Goal: Task Accomplishment & Management: Manage account settings

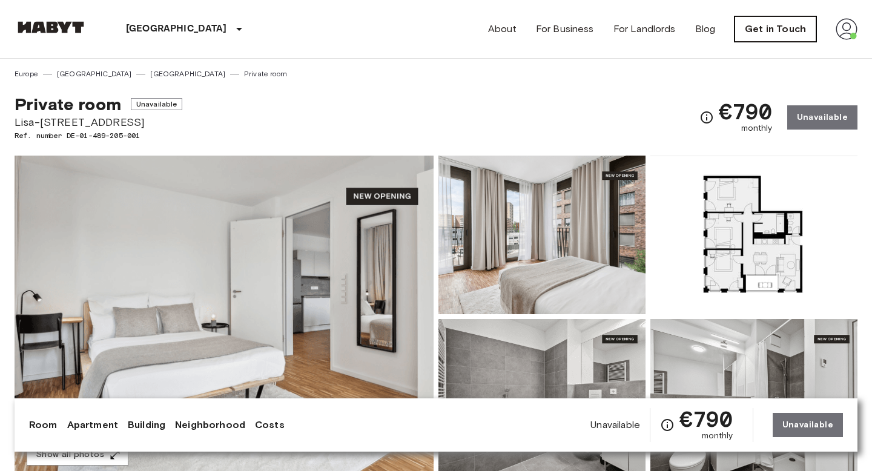
click at [791, 30] on link "Get in Touch" at bounding box center [775, 28] width 82 height 25
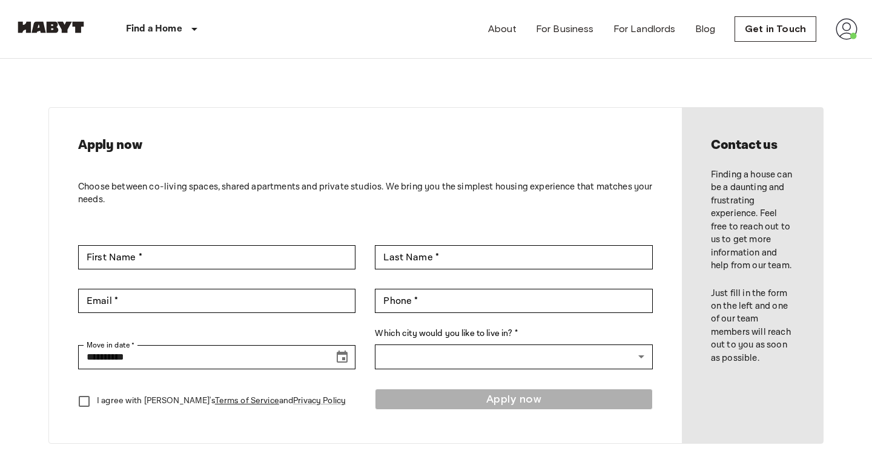
click at [847, 30] on img at bounding box center [846, 29] width 22 height 22
click at [780, 53] on li "Profile" at bounding box center [801, 51] width 121 height 22
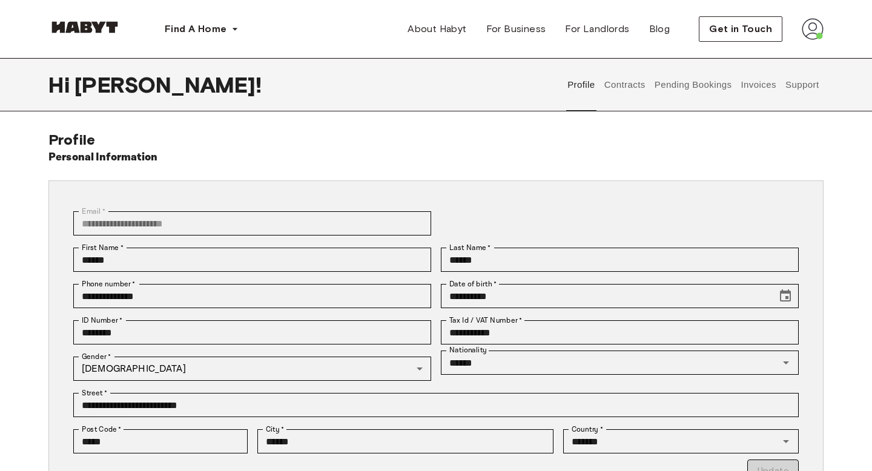
click at [812, 92] on button "Support" at bounding box center [801, 84] width 37 height 53
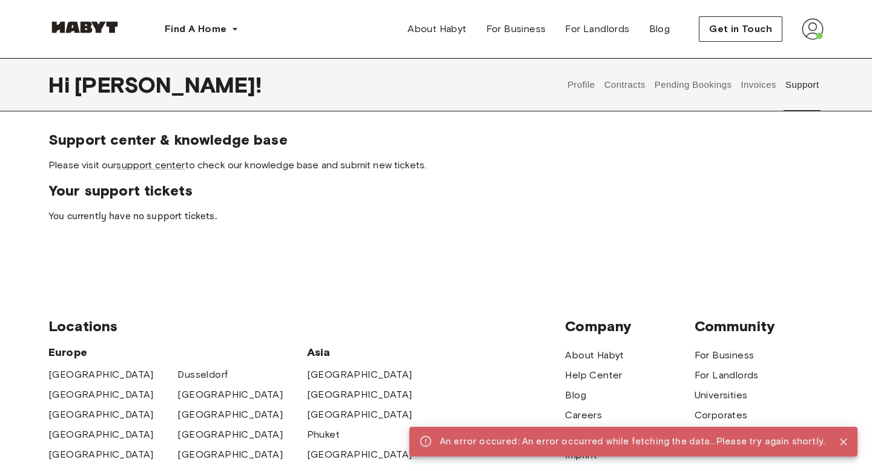
scroll to position [10, 0]
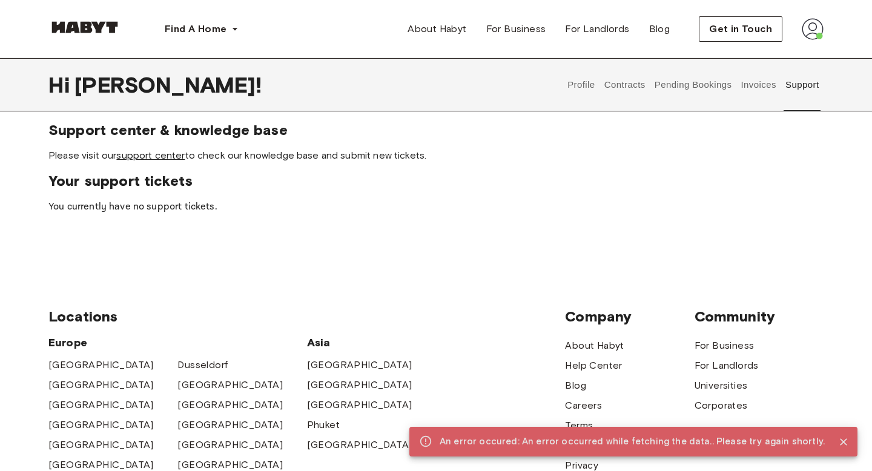
click at [173, 156] on link "support center" at bounding box center [150, 156] width 68 height 12
click at [764, 88] on button "Invoices" at bounding box center [758, 84] width 38 height 53
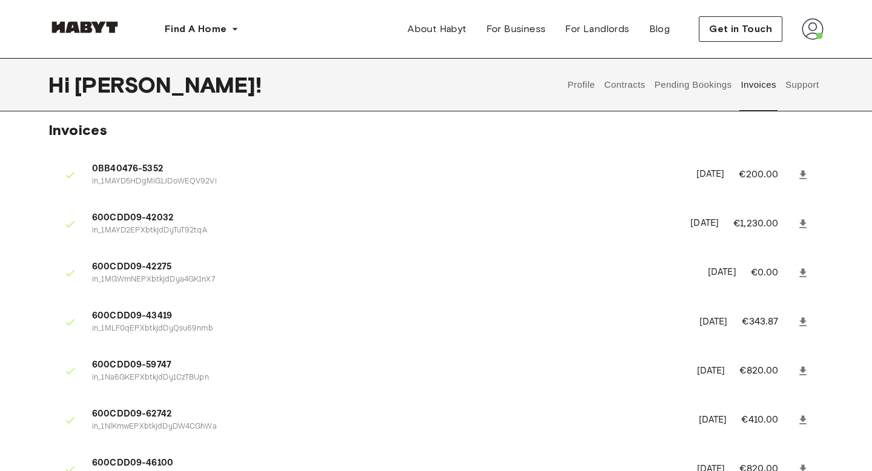
click at [685, 85] on button "Pending Bookings" at bounding box center [692, 84] width 81 height 53
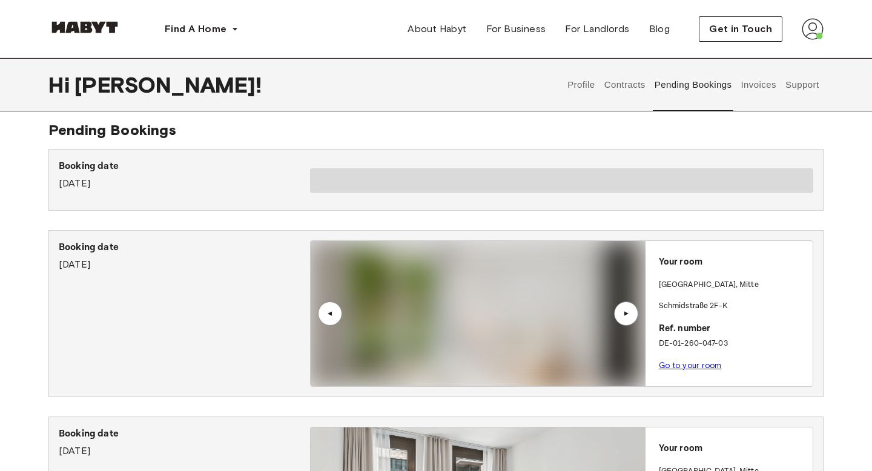
click at [633, 87] on button "Contracts" at bounding box center [624, 84] width 44 height 53
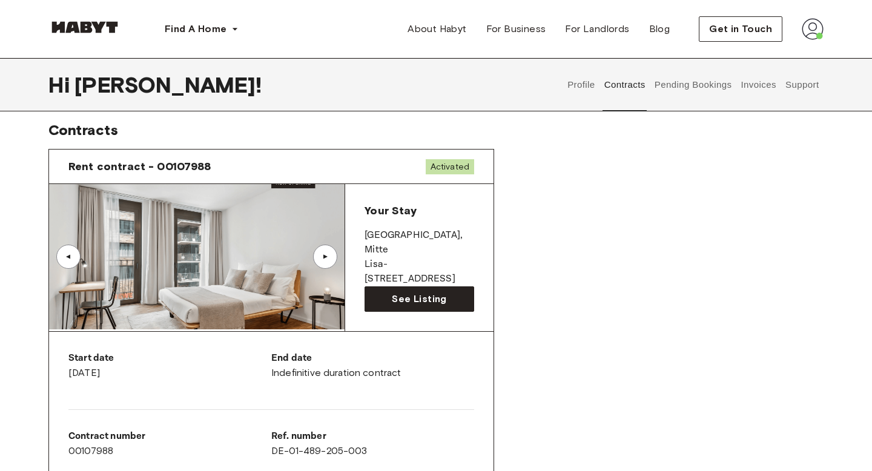
click at [573, 84] on button "Profile" at bounding box center [581, 84] width 31 height 53
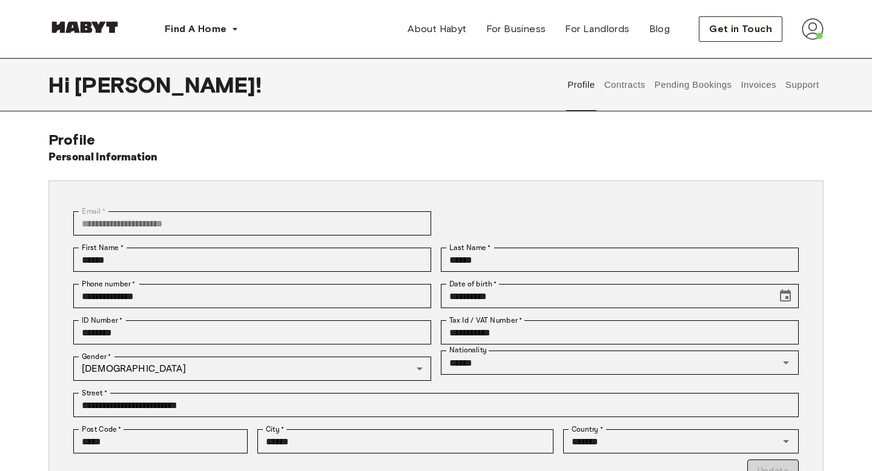
click at [754, 79] on button "Invoices" at bounding box center [758, 84] width 38 height 53
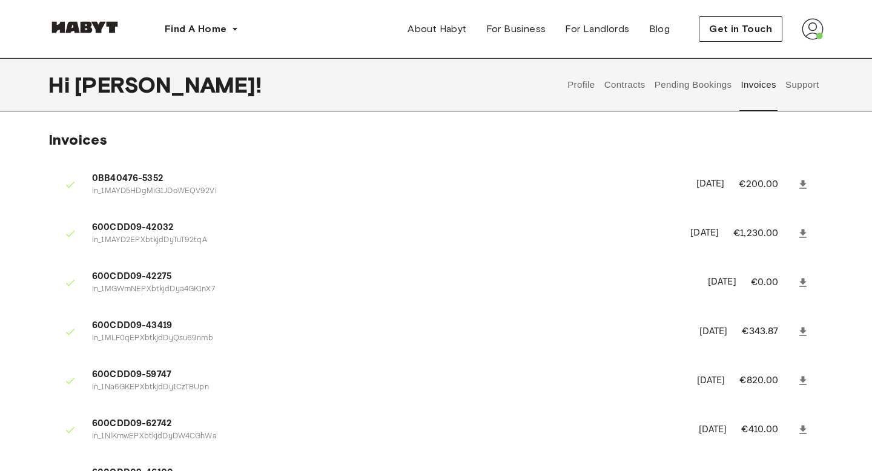
click at [803, 80] on button "Support" at bounding box center [801, 84] width 37 height 53
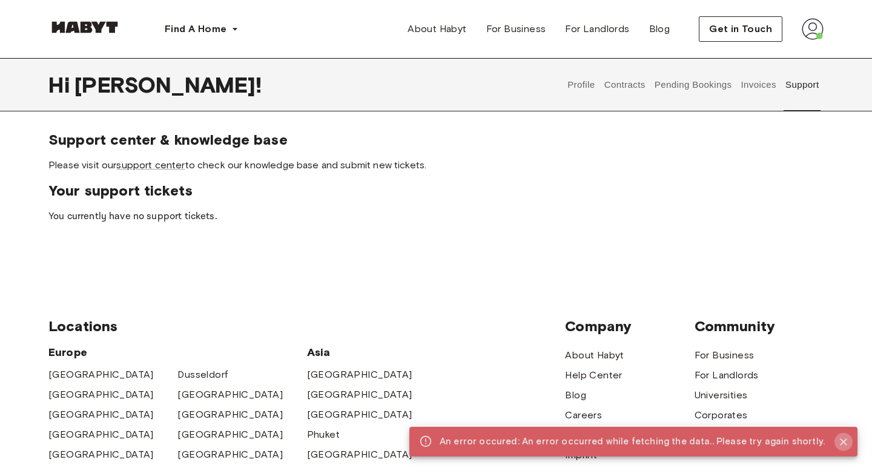
click at [845, 441] on icon "Close" at bounding box center [843, 442] width 12 height 12
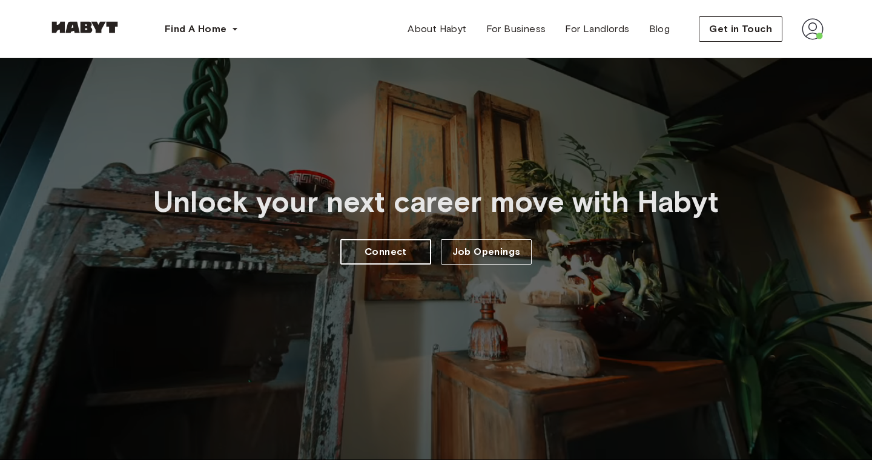
scroll to position [124, 0]
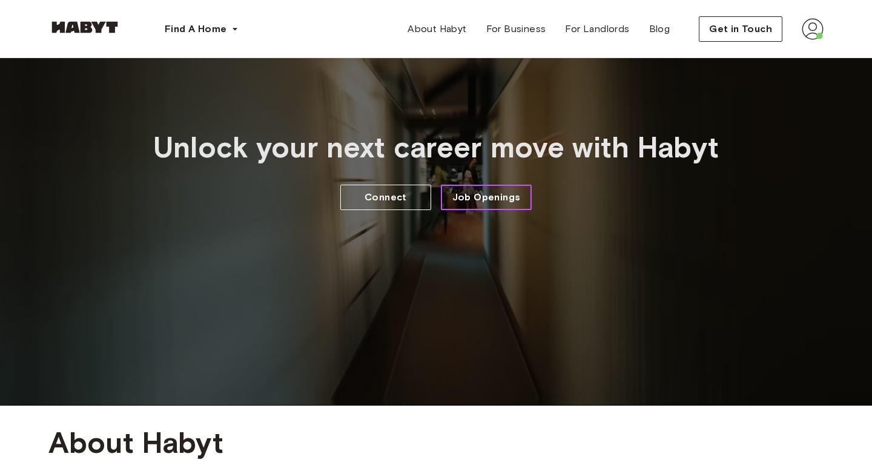
click at [474, 205] on link "Job Openings" at bounding box center [486, 197] width 91 height 25
